Goal: Transaction & Acquisition: Purchase product/service

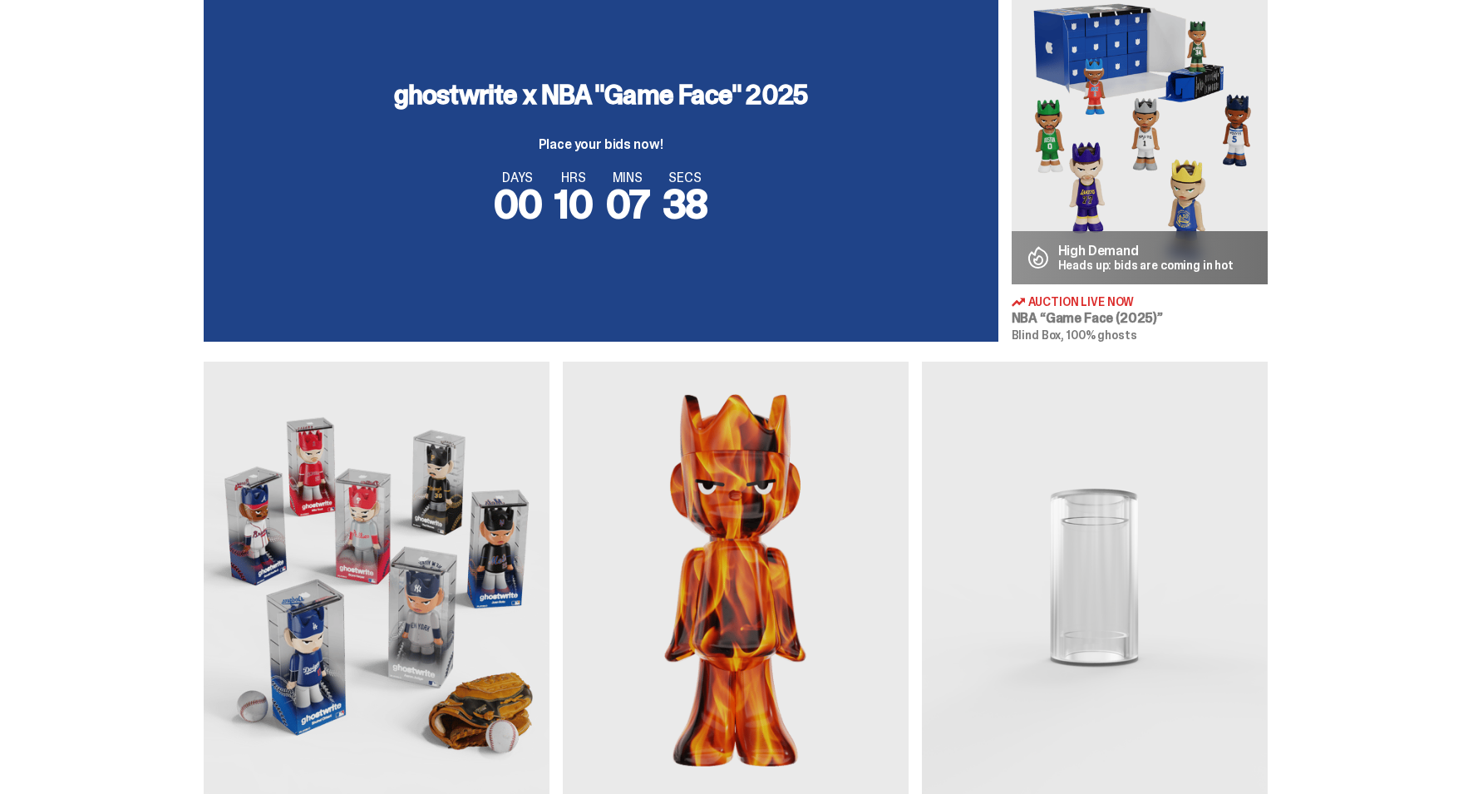
scroll to position [673, 0]
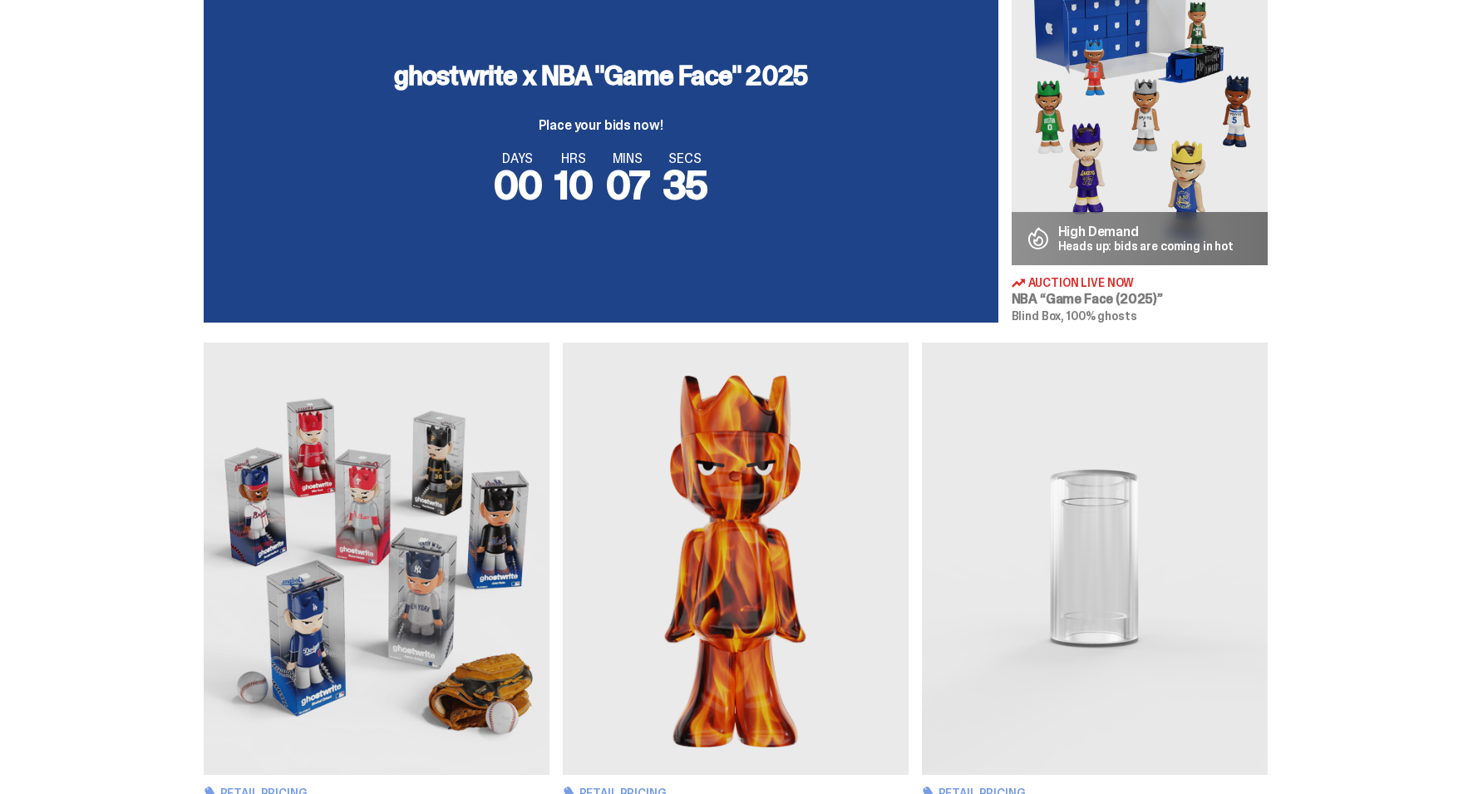
click at [704, 96] on div "ghostwrite x NBA "Game Face" 2025 Place your bids now!" at bounding box center [601, 97] width 414 height 70
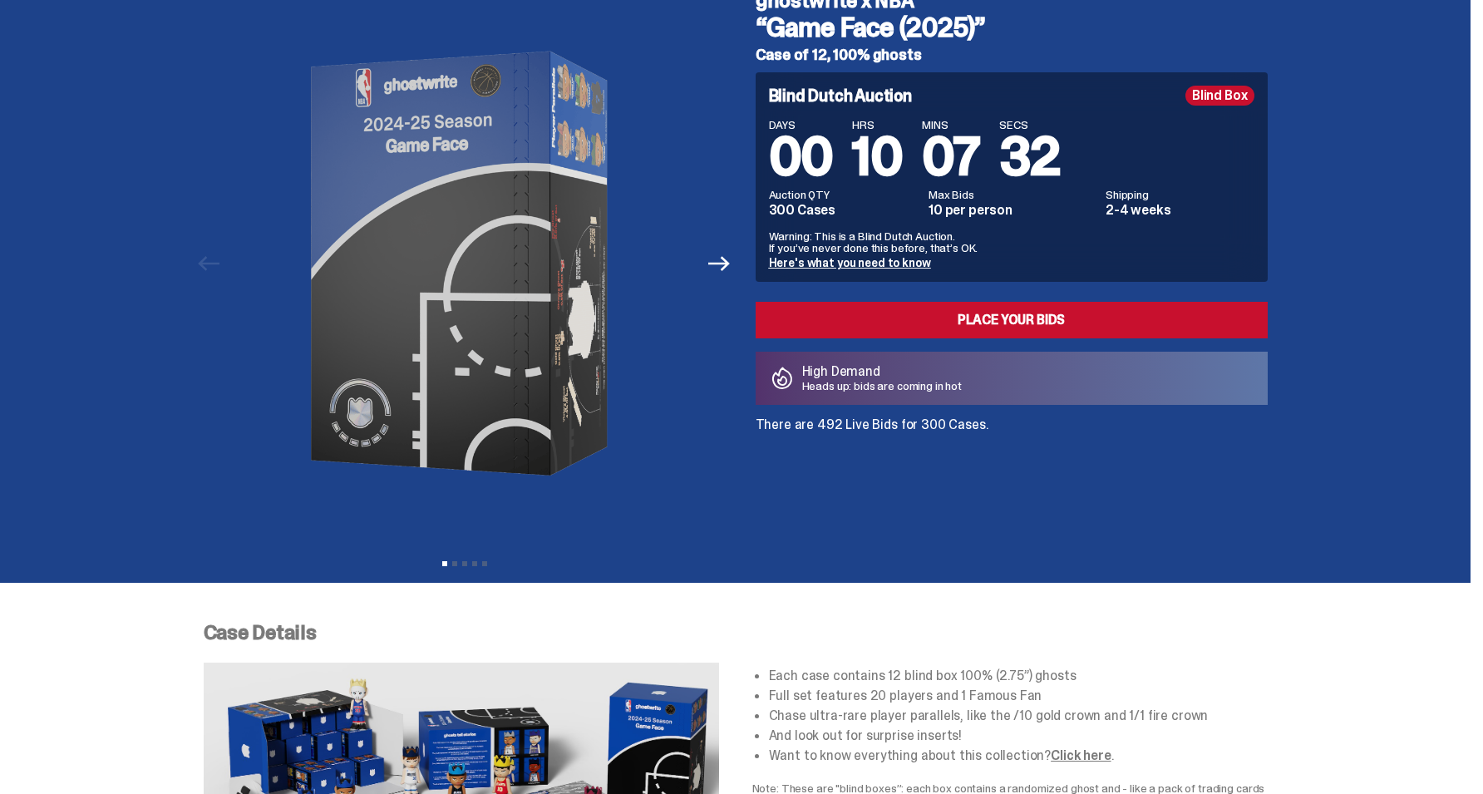
scroll to position [84, 0]
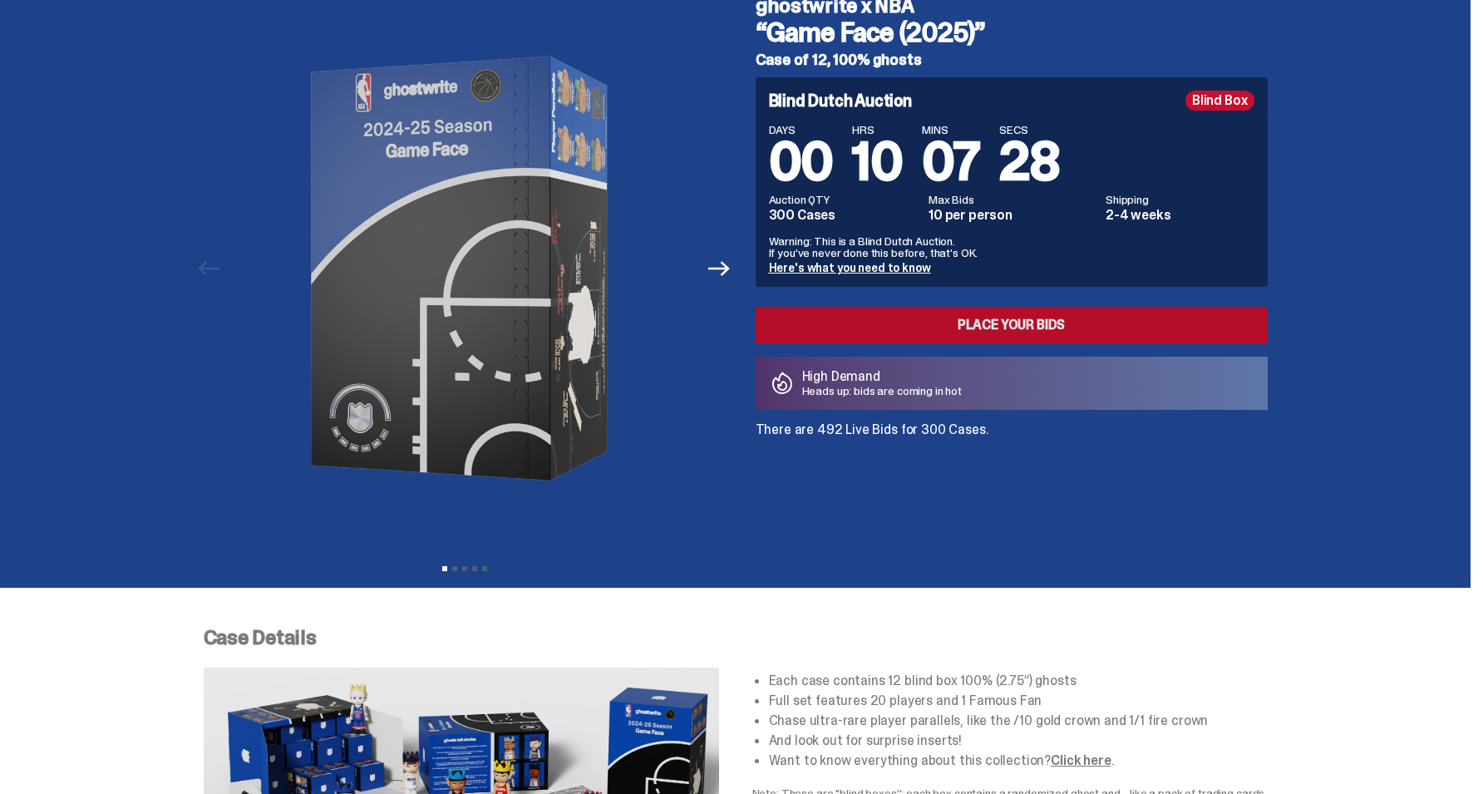
click at [840, 332] on link "Place your Bids" at bounding box center [1012, 325] width 512 height 37
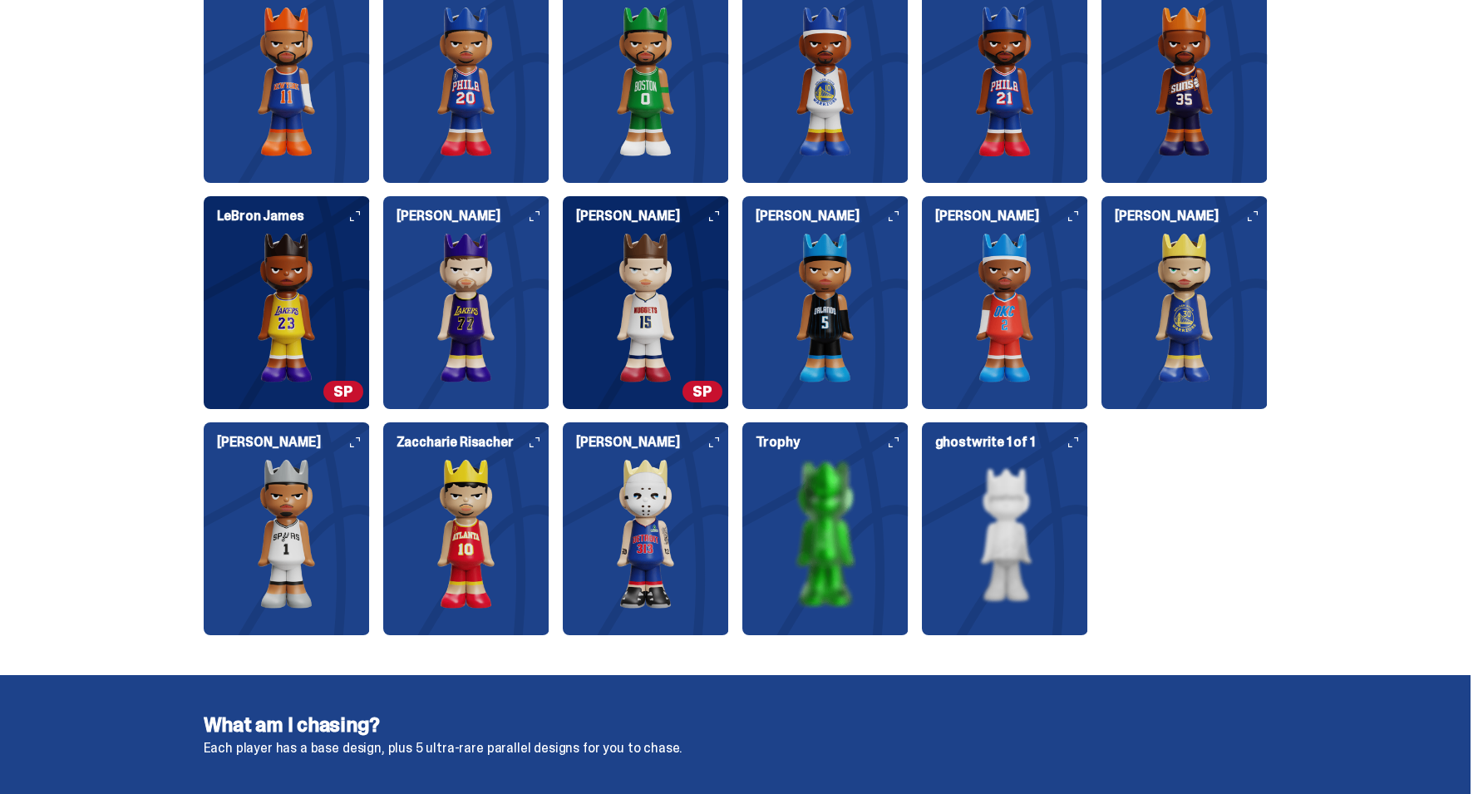
scroll to position [2090, 0]
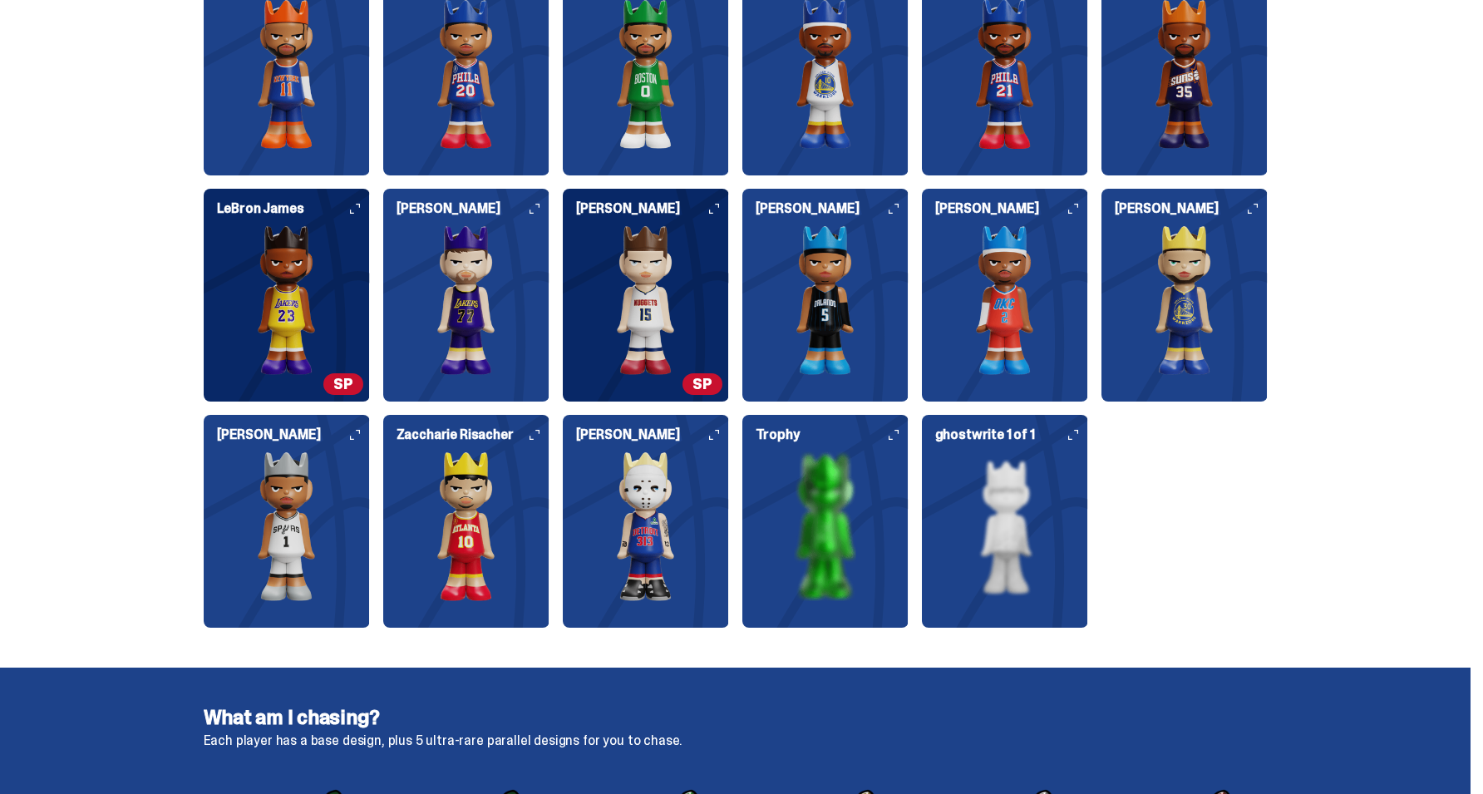
click at [647, 312] on img at bounding box center [646, 300] width 166 height 150
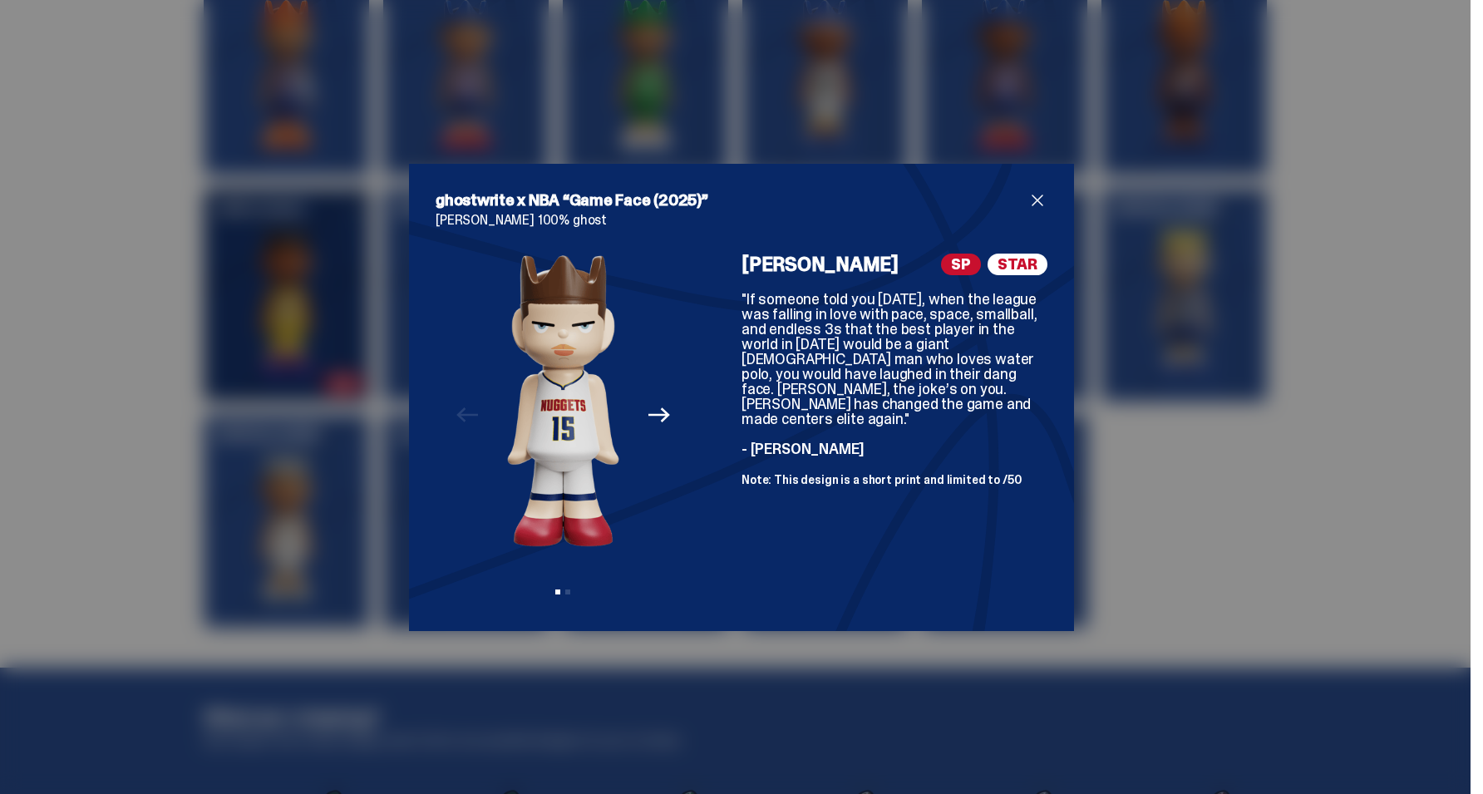
click at [1172, 475] on div "ghostwrite x NBA “Game Face (2025)” Nikola Jokić 100% ghost Previous Next View …" at bounding box center [741, 397] width 1483 height 794
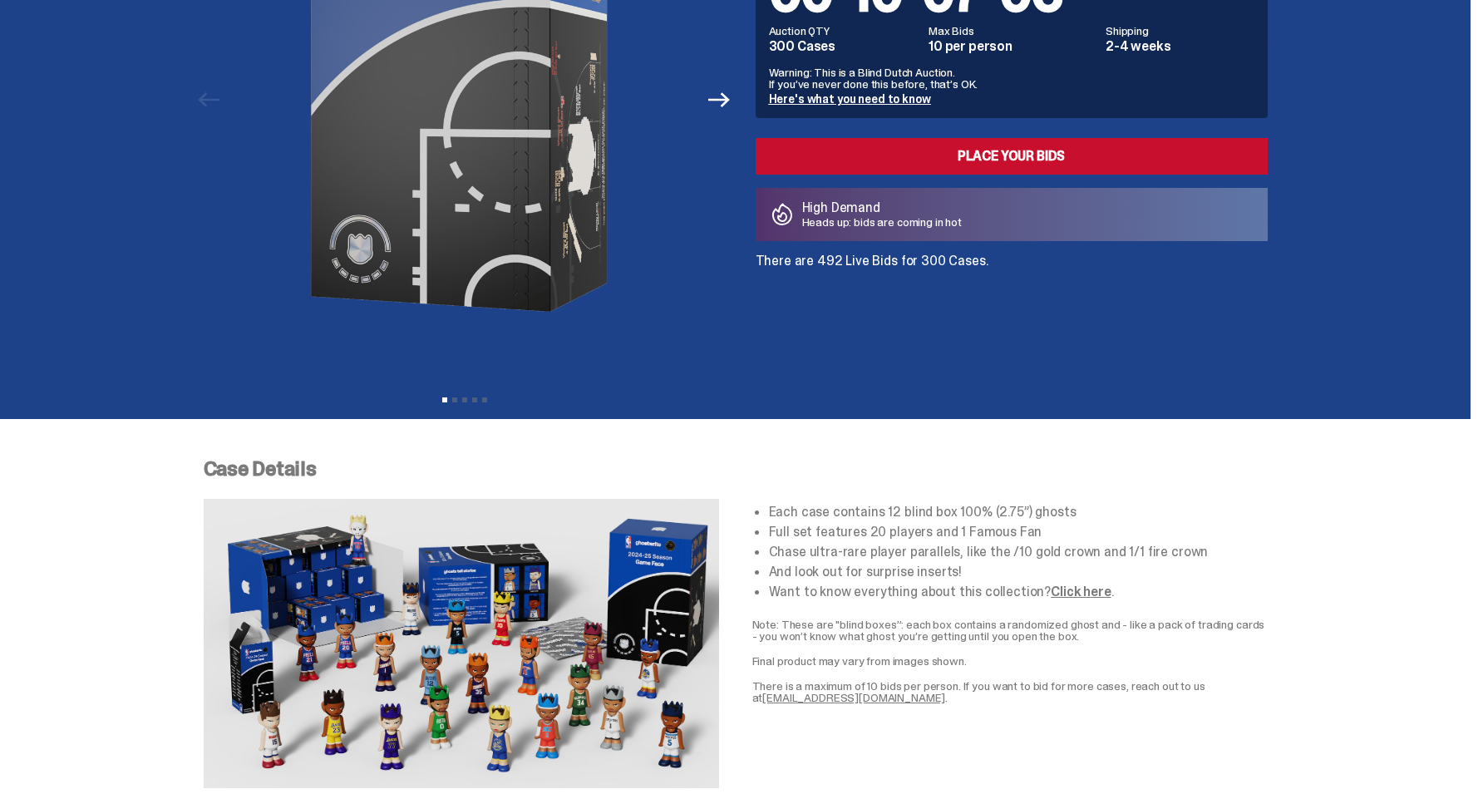
scroll to position [209, 0]
